Goal: Information Seeking & Learning: Learn about a topic

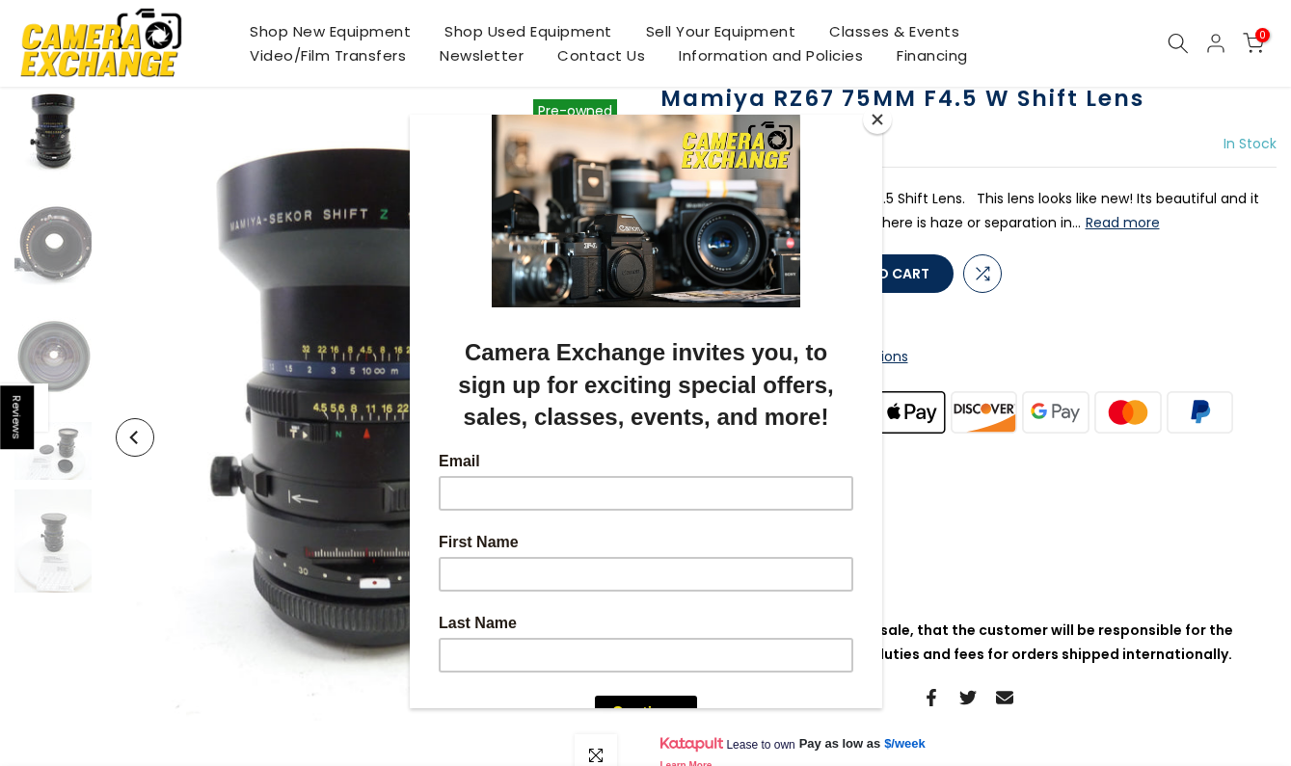
scroll to position [148, 0]
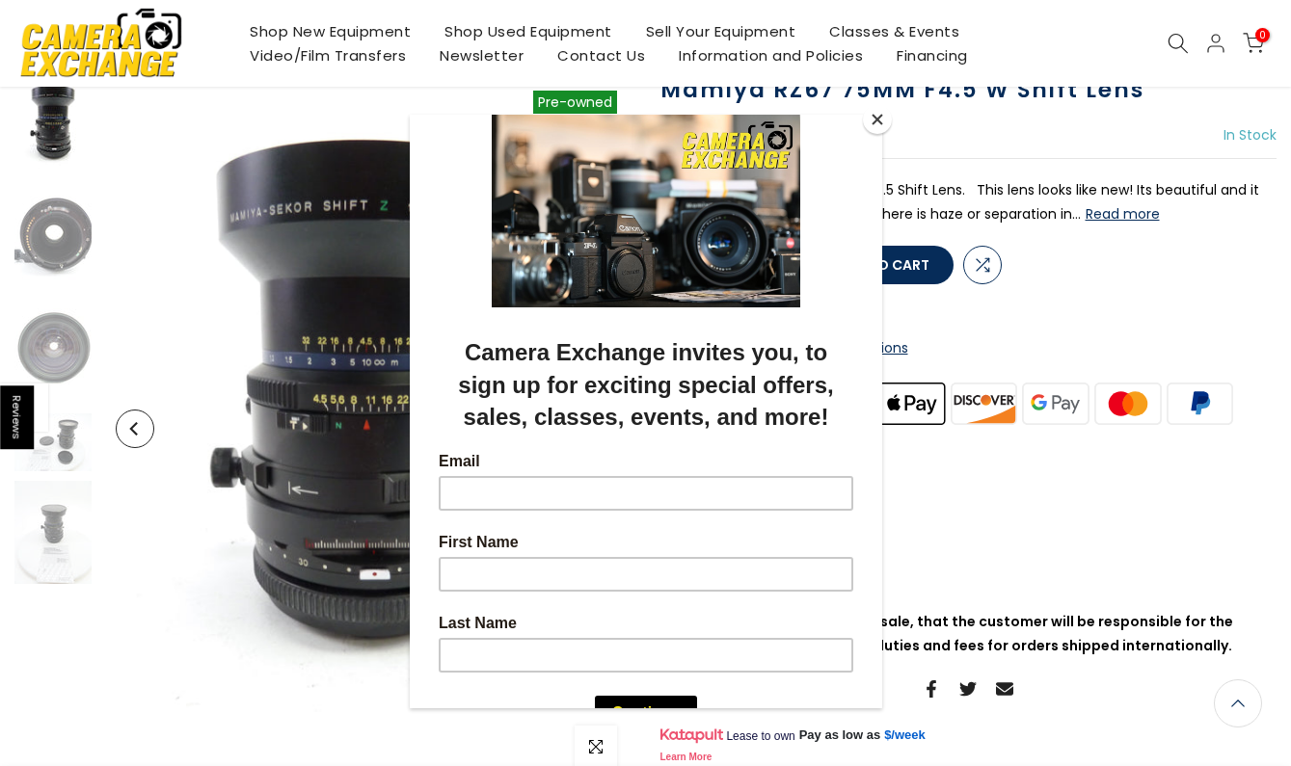
click at [878, 120] on button "Close" at bounding box center [877, 119] width 29 height 29
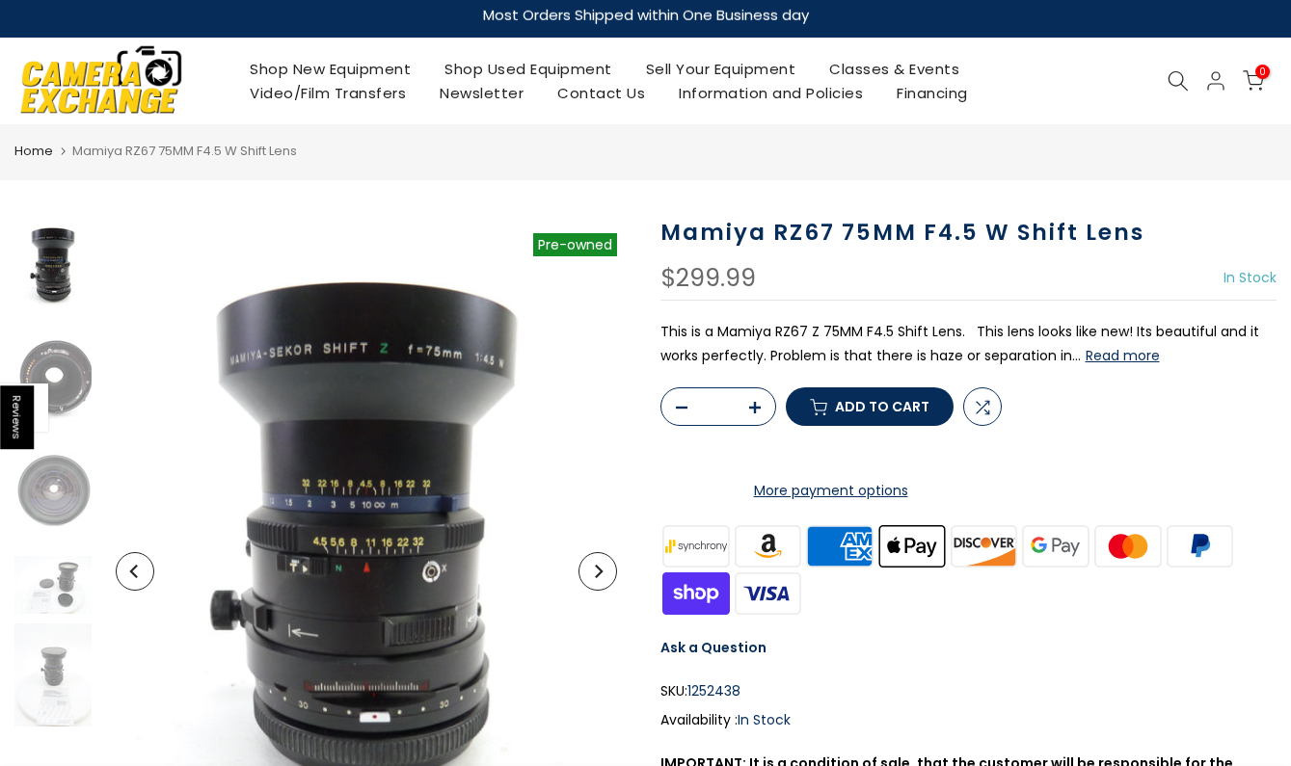
scroll to position [10, 0]
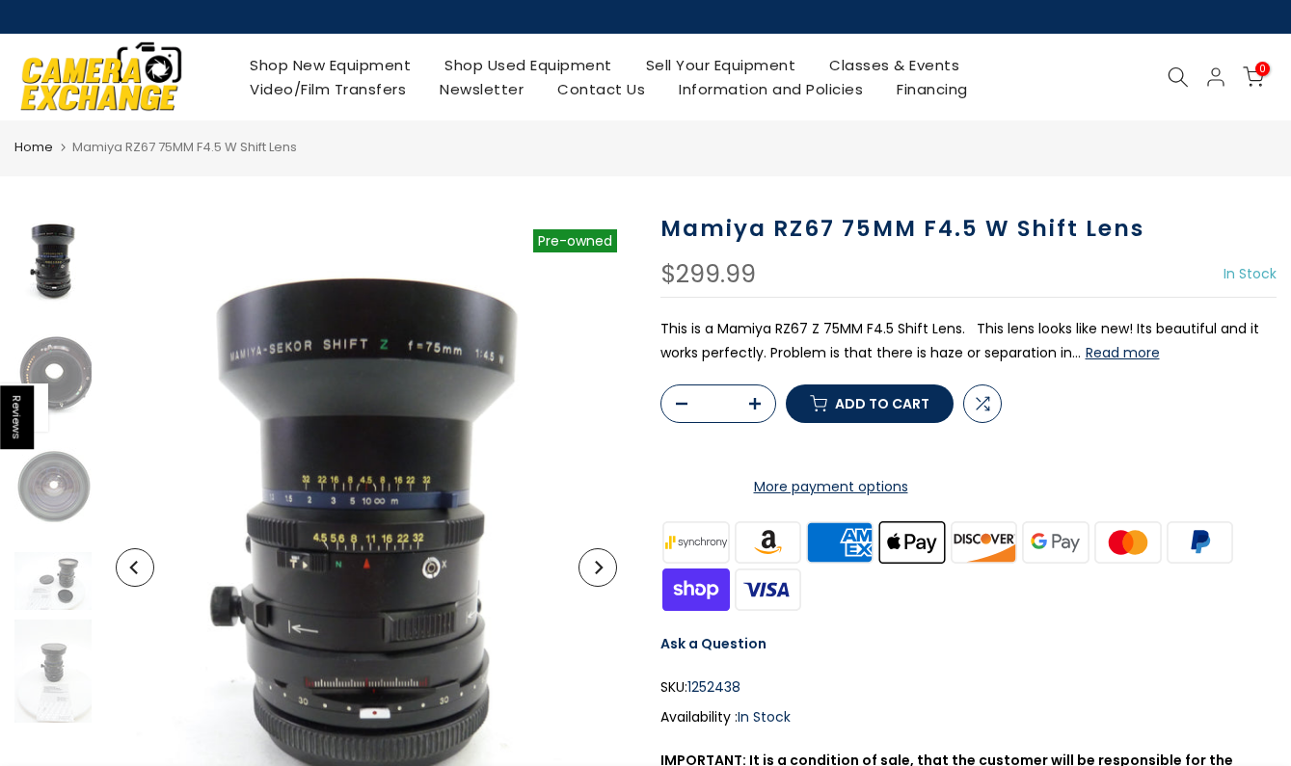
click at [1138, 349] on button "Read more" at bounding box center [1122, 352] width 74 height 17
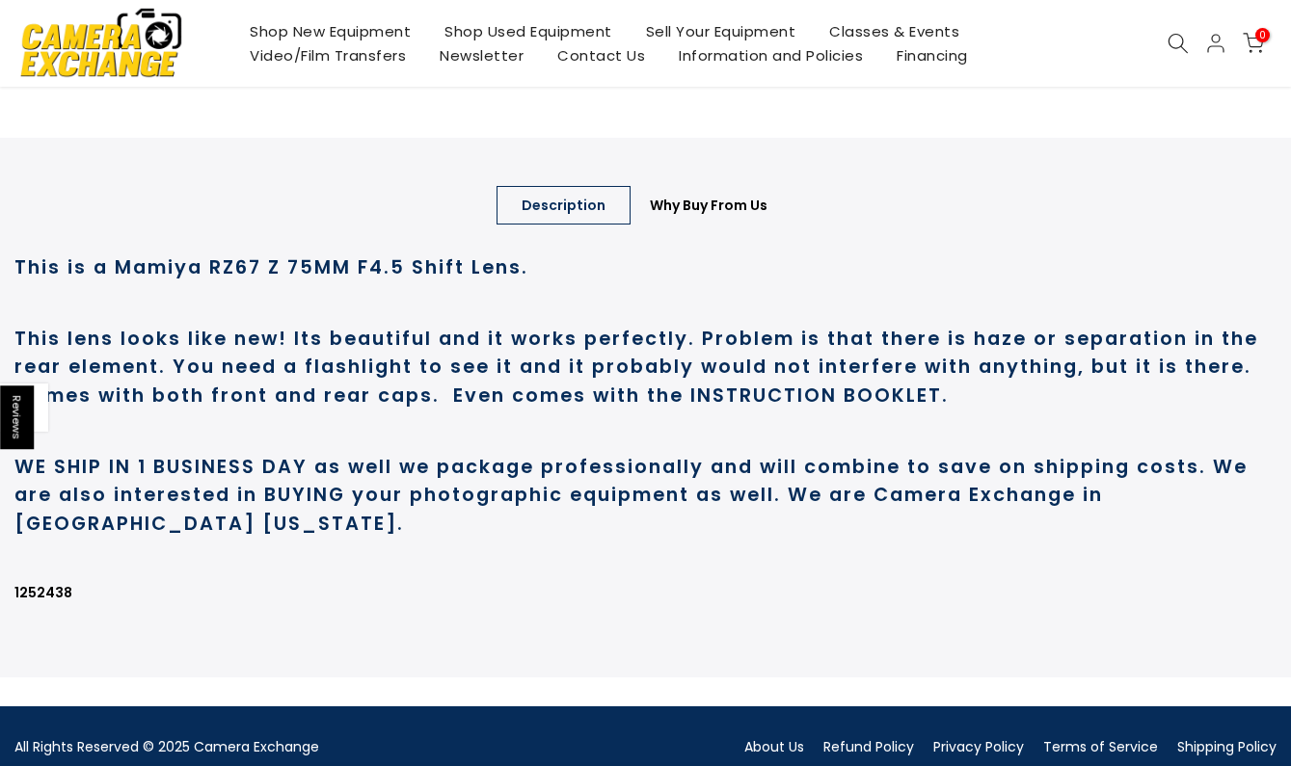
scroll to position [975, 0]
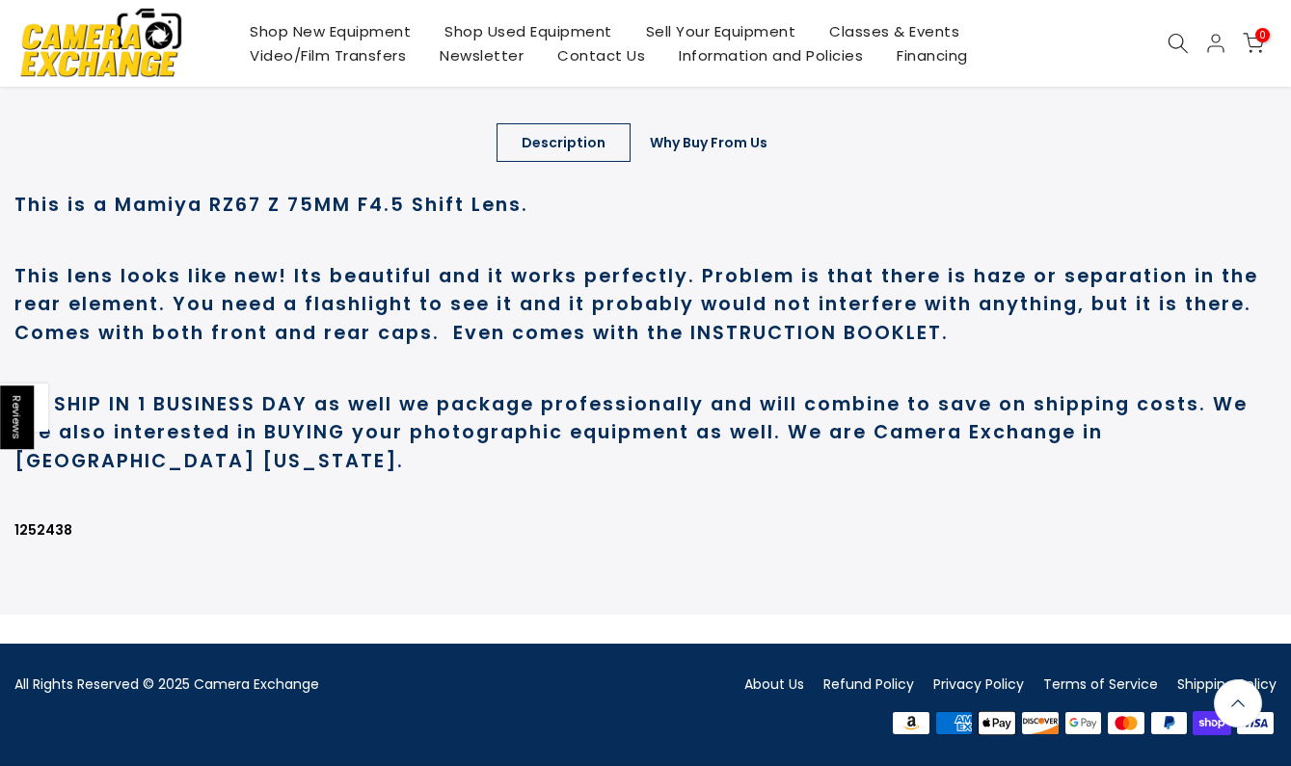
click at [699, 147] on link "Why Buy From Us" at bounding box center [709, 142] width 168 height 39
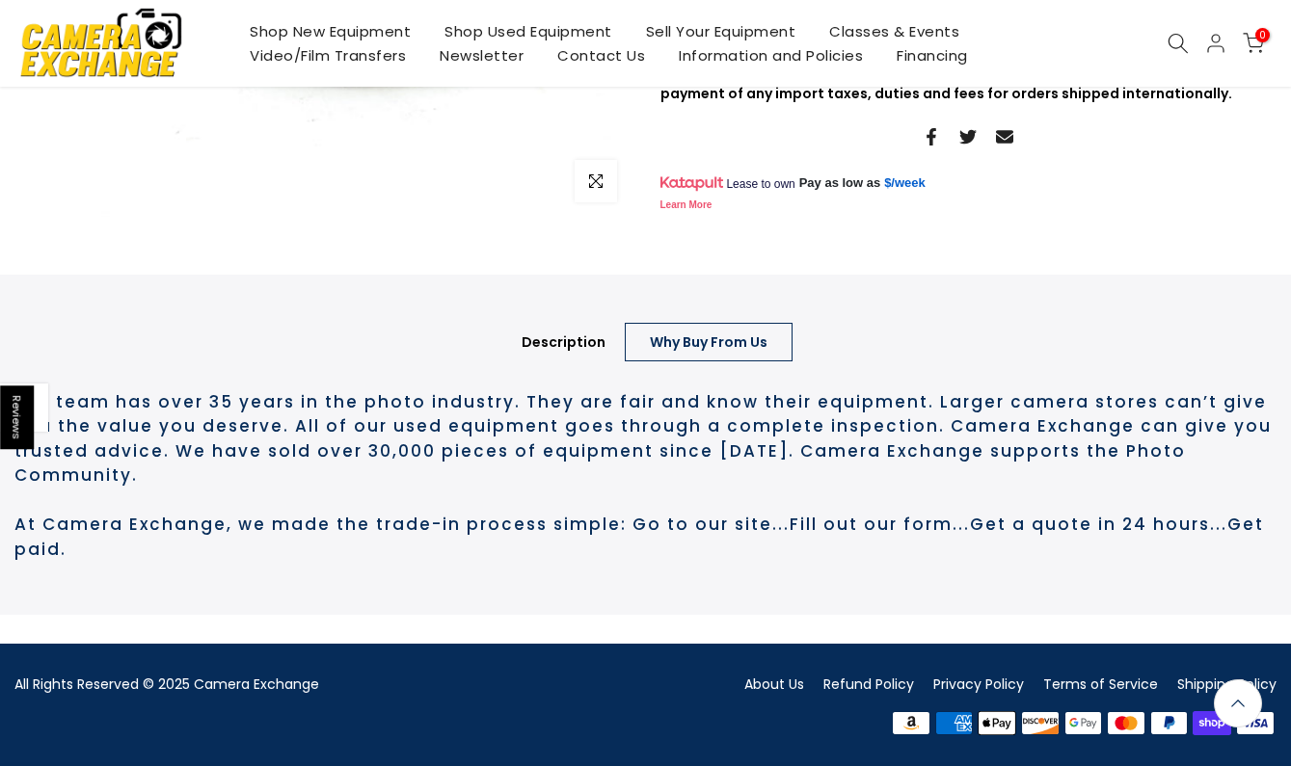
scroll to position [750, 0]
click at [787, 693] on link "About Us" at bounding box center [774, 684] width 60 height 19
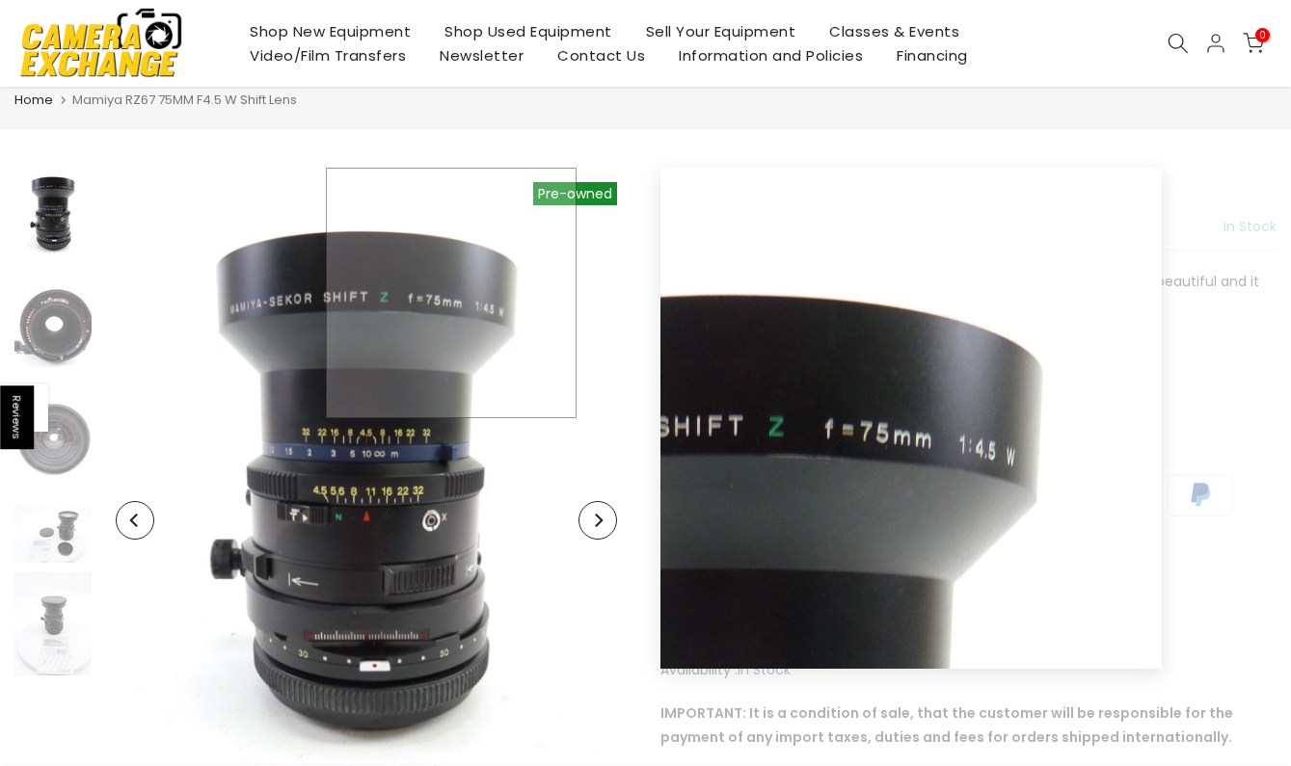
scroll to position [62, 0]
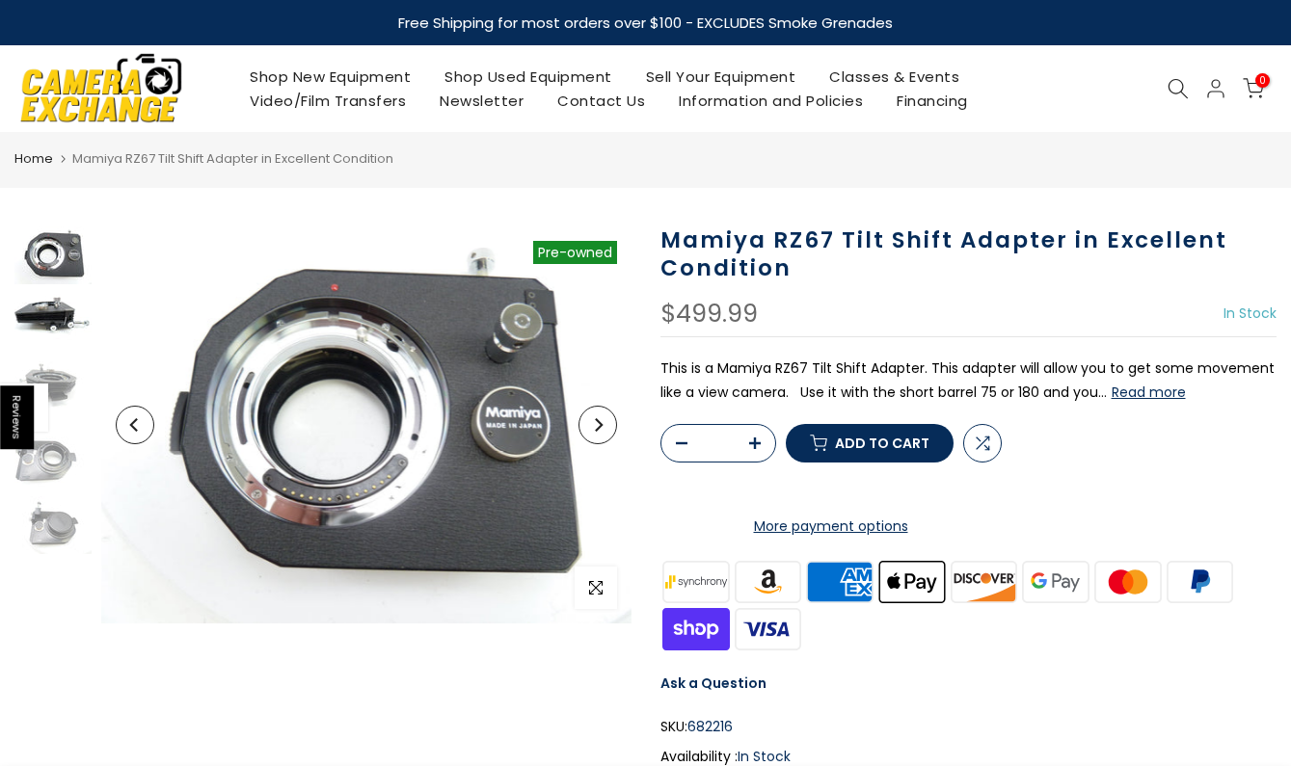
click at [46, 316] on img at bounding box center [52, 323] width 77 height 58
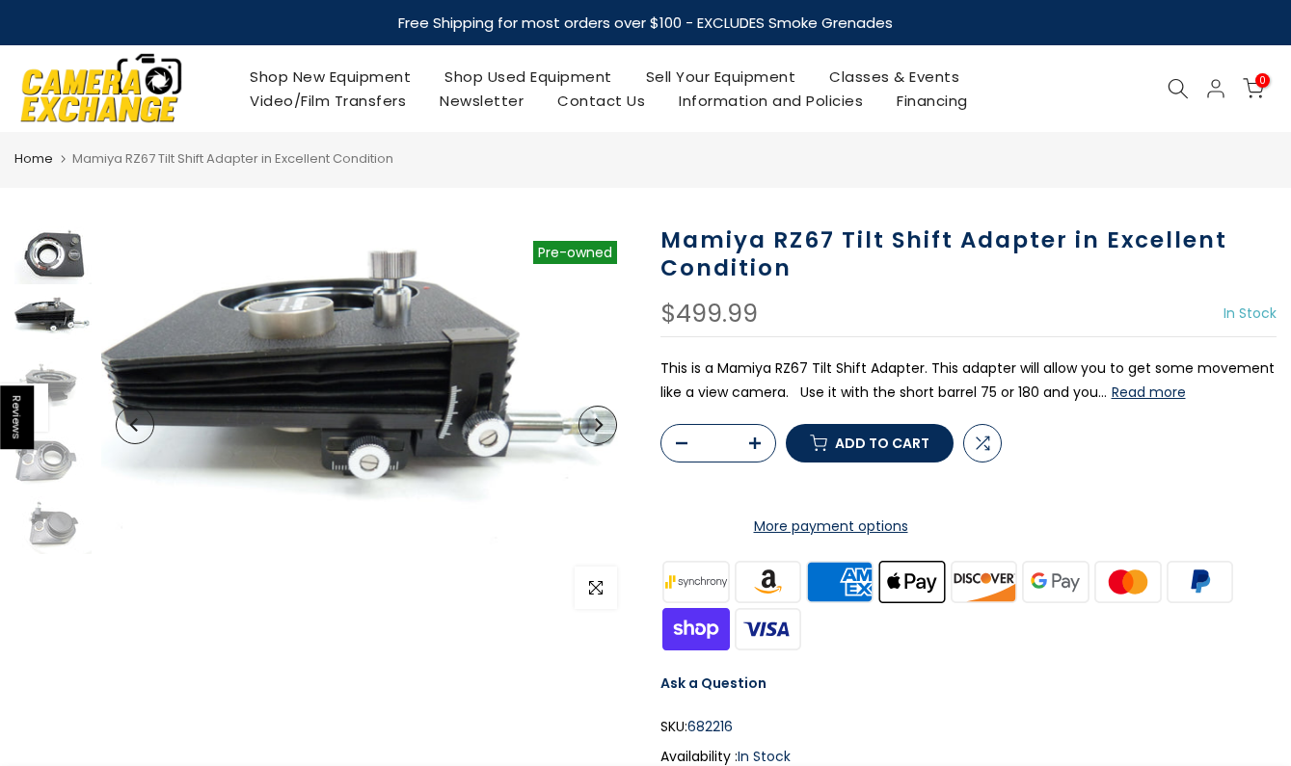
click at [54, 256] on img at bounding box center [52, 256] width 77 height 58
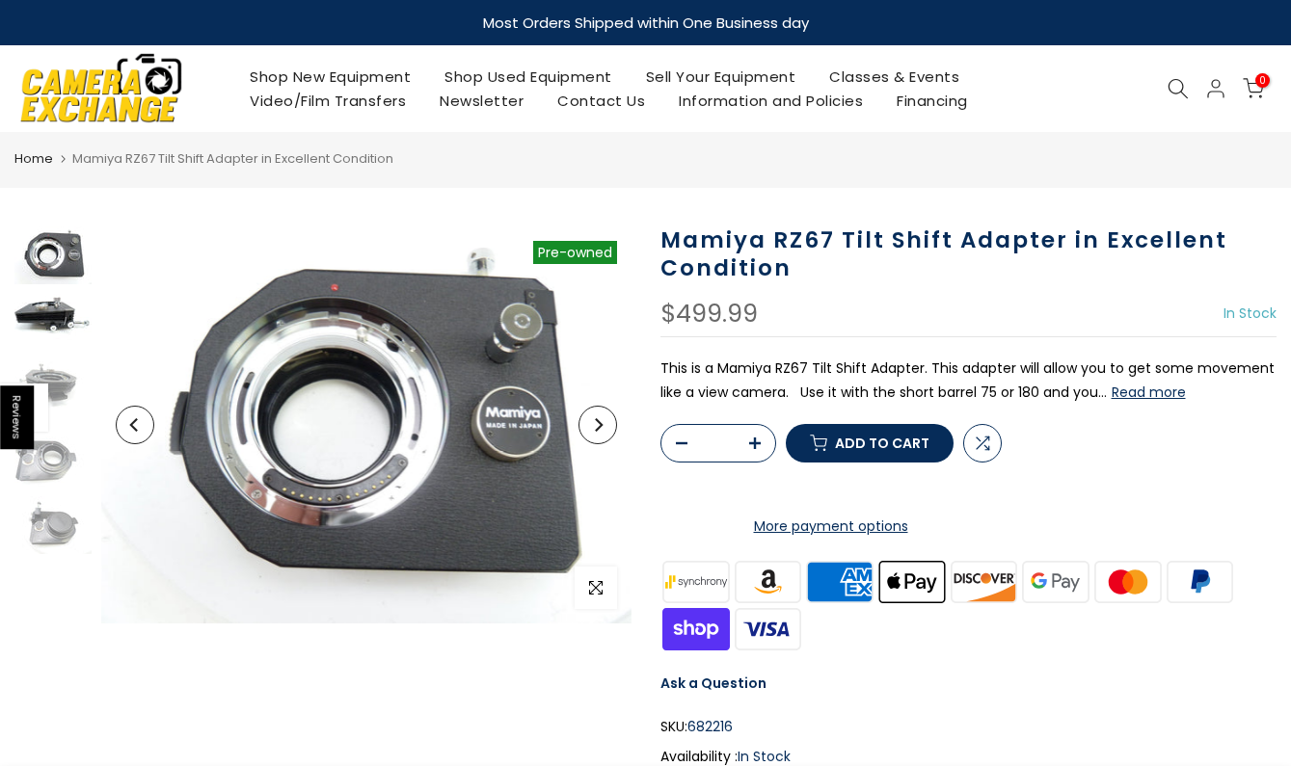
click at [52, 317] on img at bounding box center [52, 323] width 77 height 58
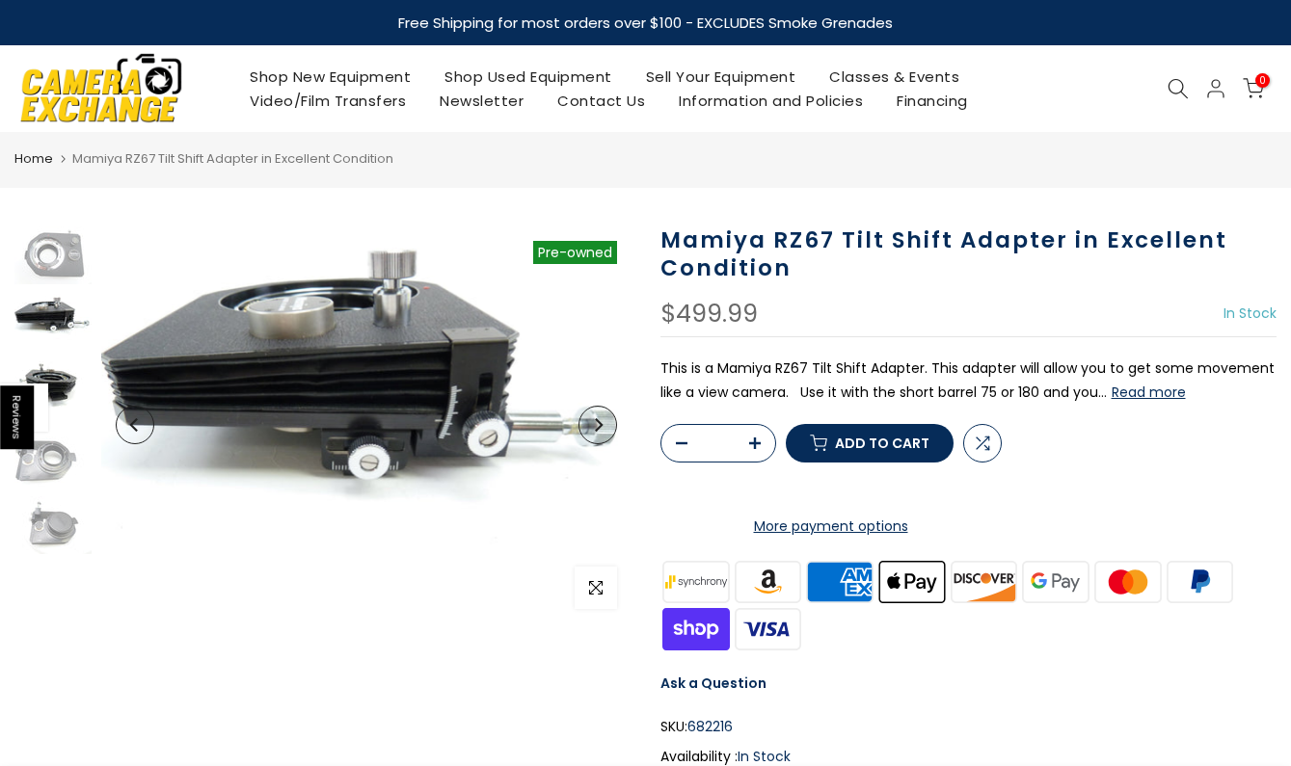
click at [51, 378] on img at bounding box center [52, 390] width 77 height 58
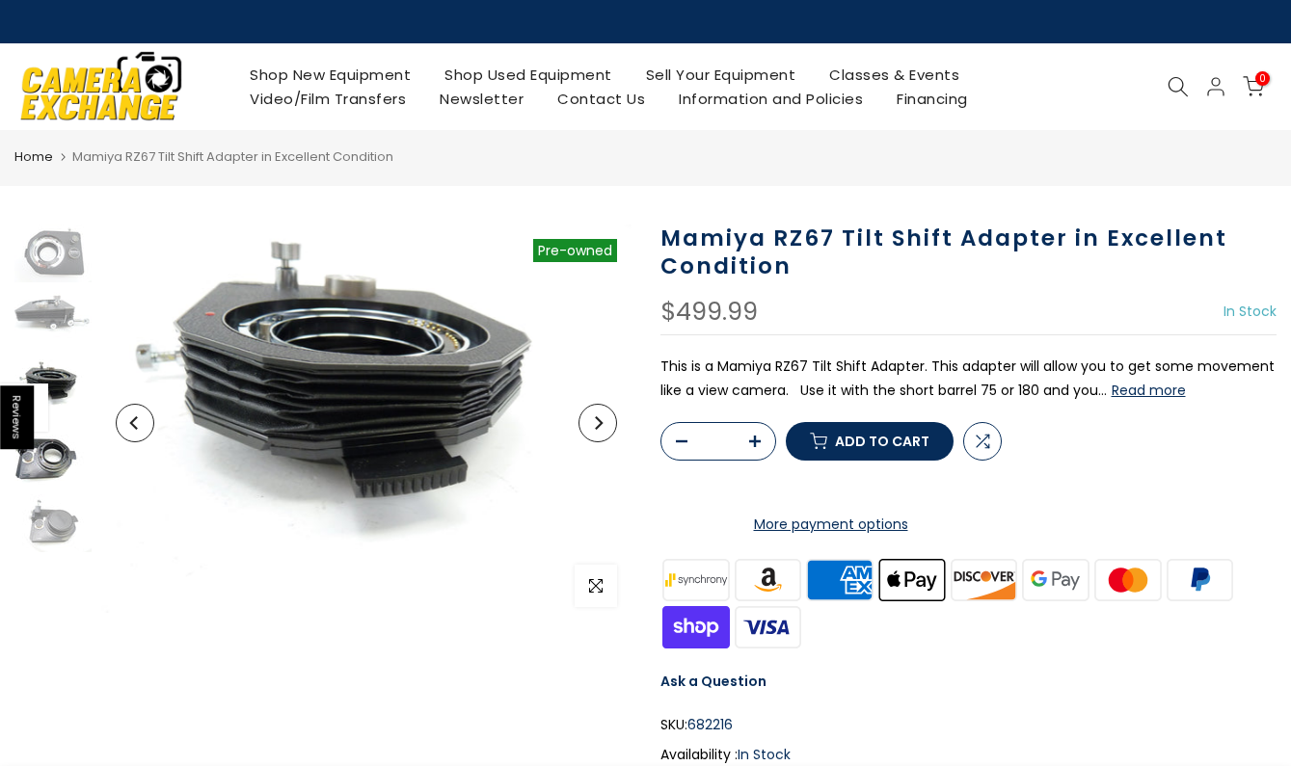
click at [55, 458] on img at bounding box center [52, 456] width 77 height 58
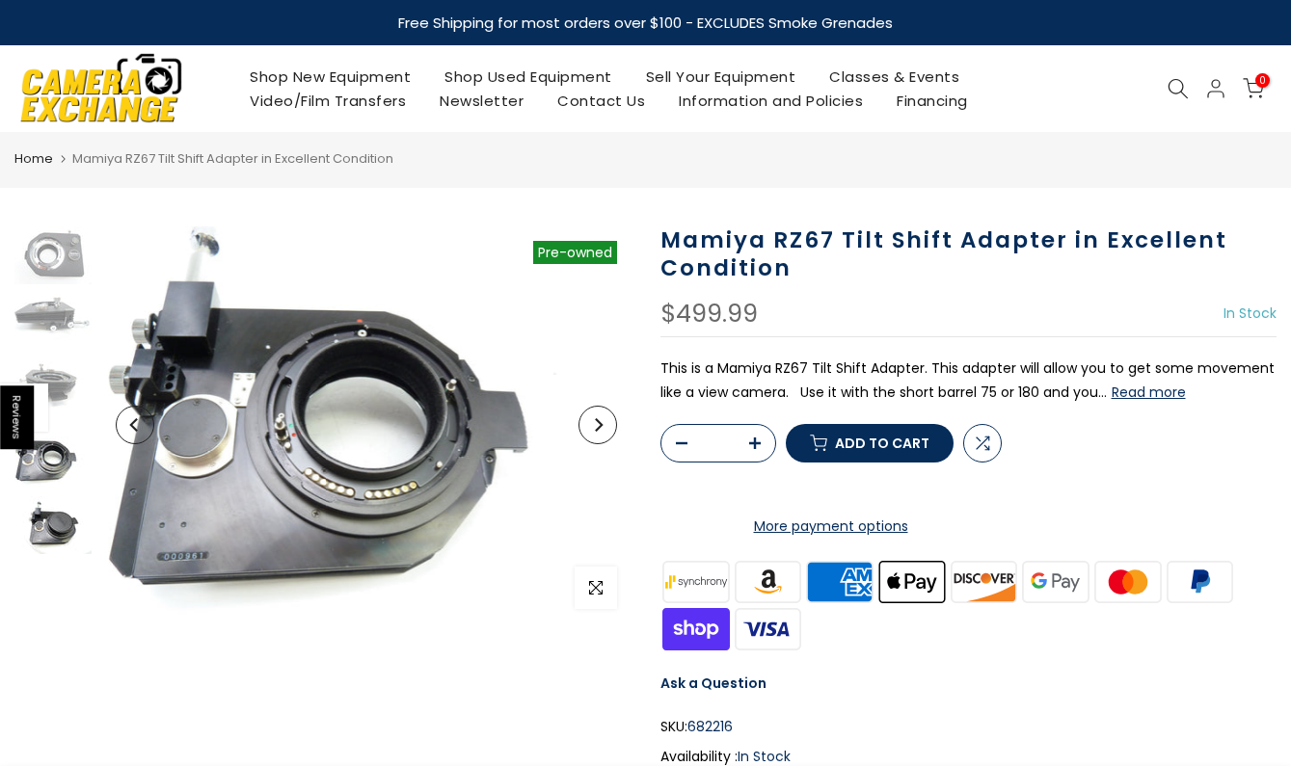
click at [49, 523] on img at bounding box center [52, 525] width 77 height 58
